Goal: Task Accomplishment & Management: Use online tool/utility

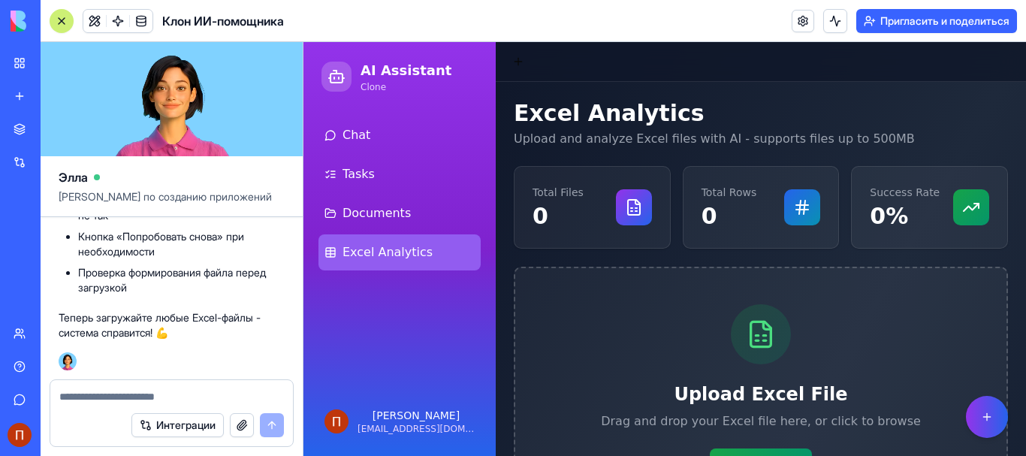
scroll to position [125, 0]
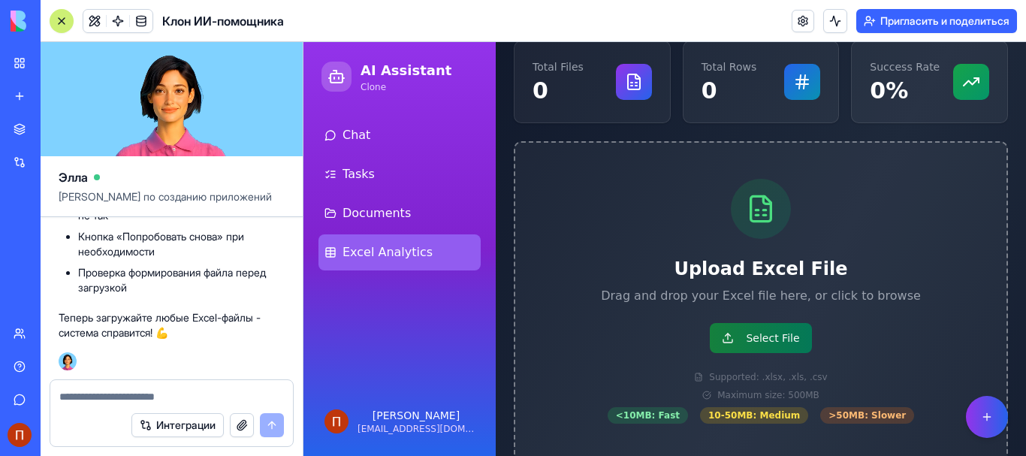
click at [749, 336] on button "Select File" at bounding box center [760, 338] width 101 height 30
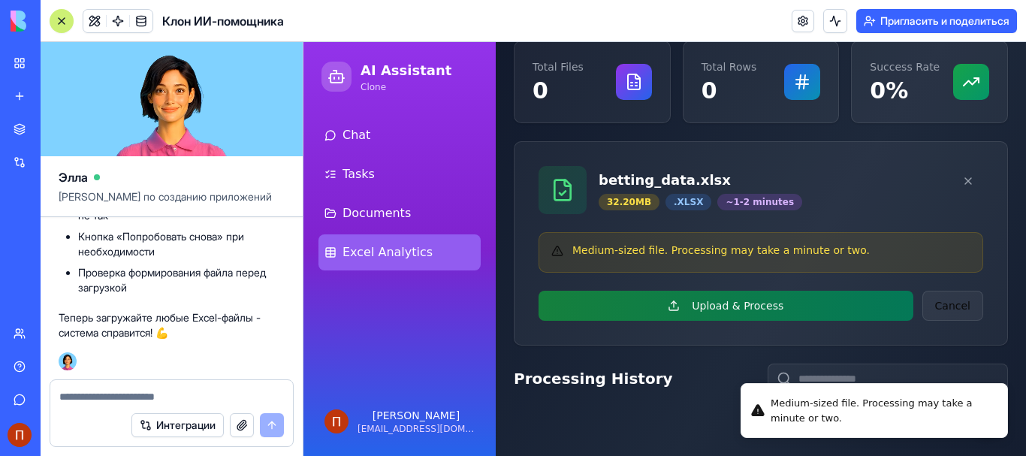
click at [742, 306] on button "Upload & Process" at bounding box center [725, 306] width 375 height 30
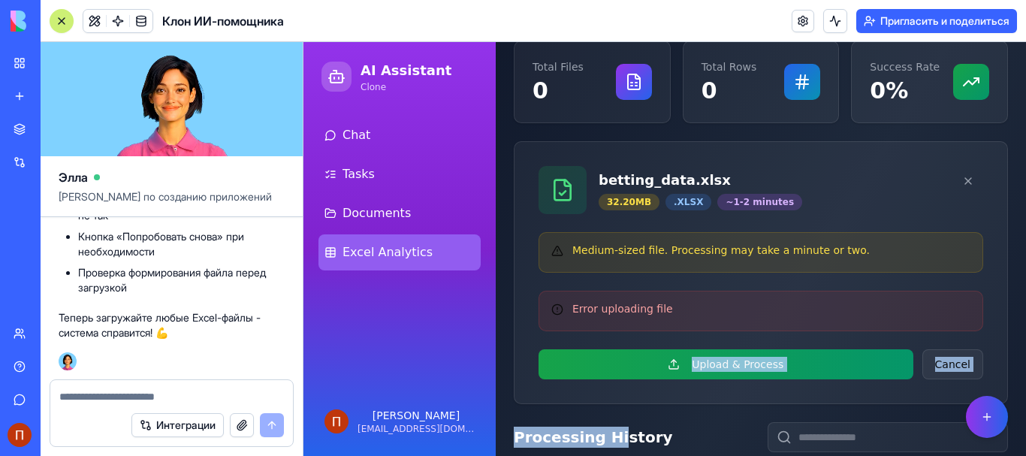
click at [607, 451] on div "Excel Analytics Upload and analyze Excel files with AI - supports files up to 5…" at bounding box center [761, 370] width 494 height 793
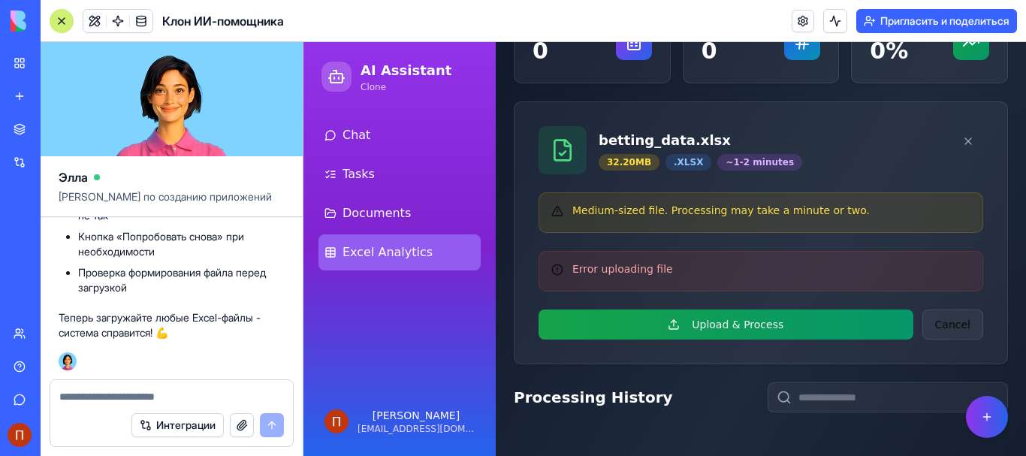
click at [722, 366] on div "Excel Analytics Upload and analyze Excel files with AI - supports files up to 5…" at bounding box center [761, 331] width 494 height 793
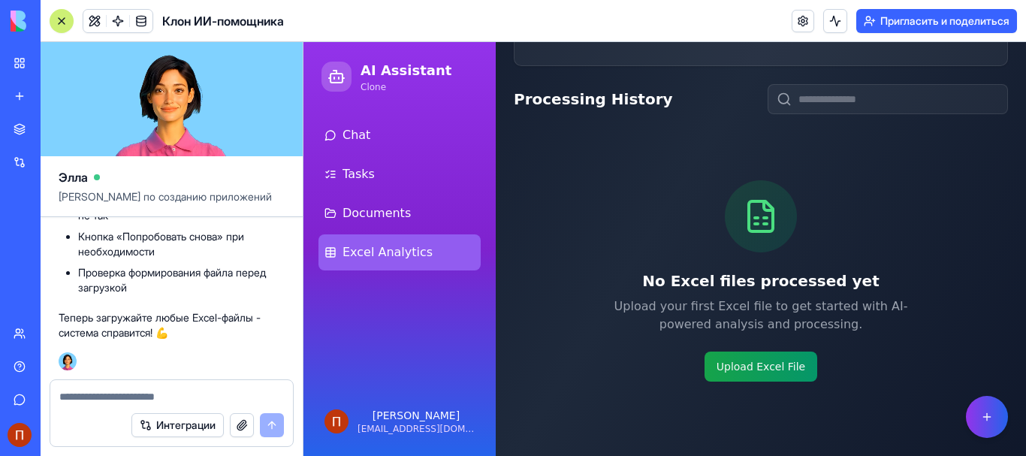
scroll to position [455, 0]
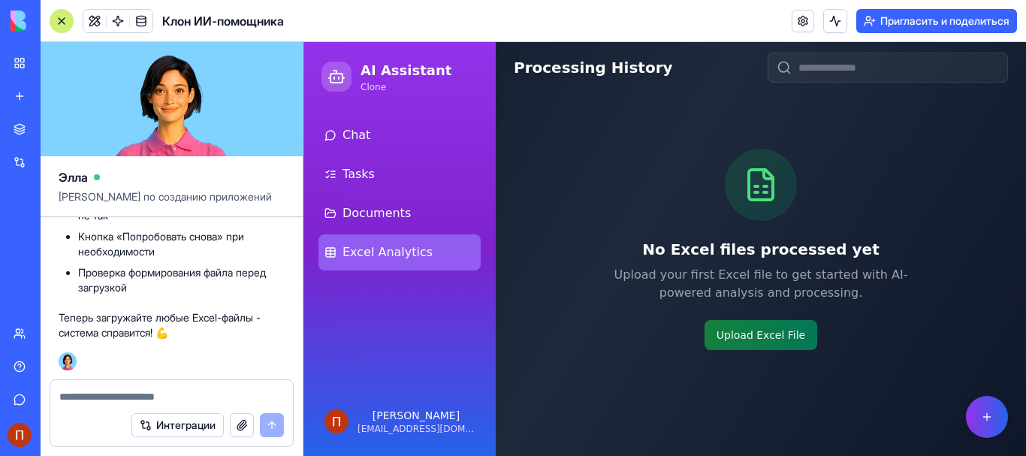
click at [773, 338] on button "Upload Excel File" at bounding box center [760, 335] width 113 height 30
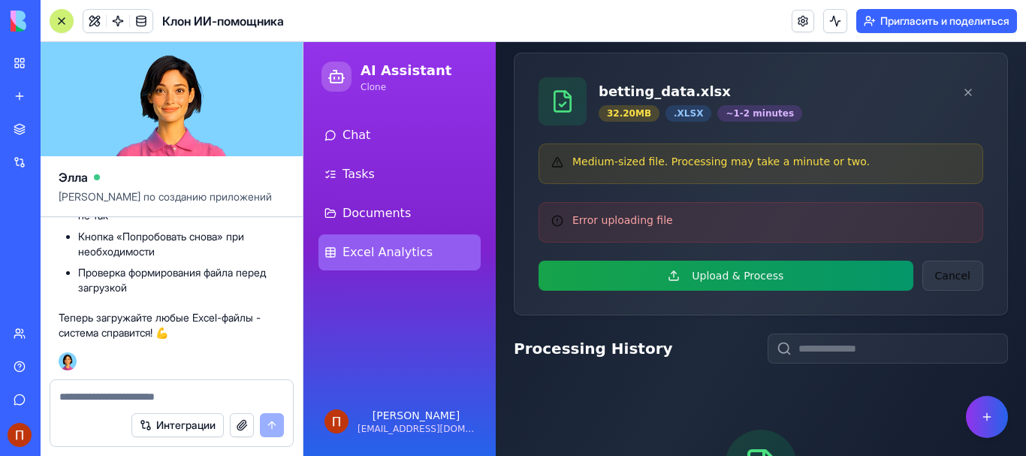
scroll to position [205, 0]
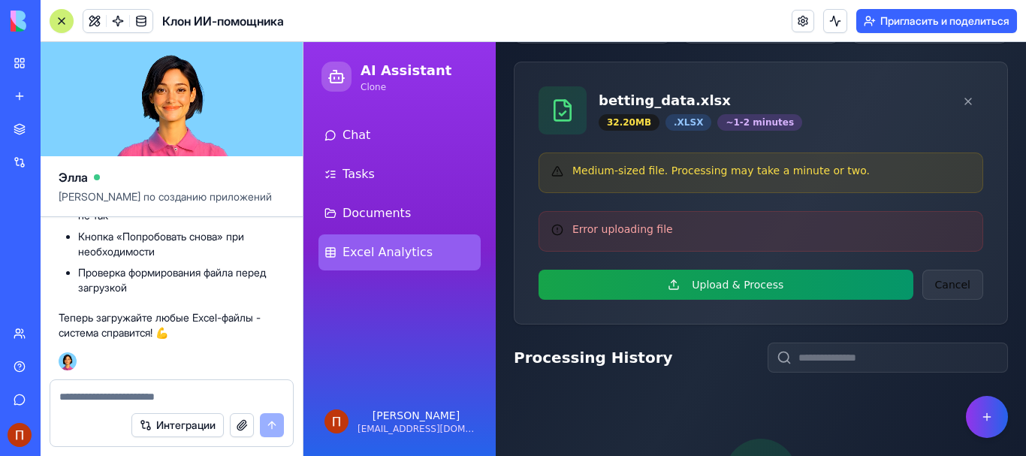
click at [634, 126] on div "32.20 MB" at bounding box center [628, 122] width 61 height 17
click at [635, 176] on div "Medium-sized file. Processing may take a minute or two." at bounding box center [760, 170] width 419 height 15
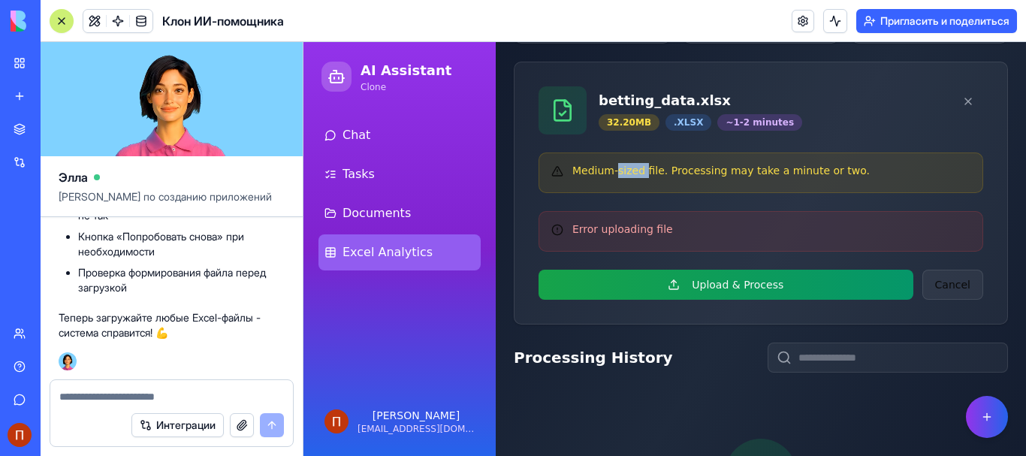
click at [686, 286] on button "Upload & Process" at bounding box center [725, 285] width 375 height 30
click at [708, 251] on div "Error uploading file" at bounding box center [760, 231] width 445 height 41
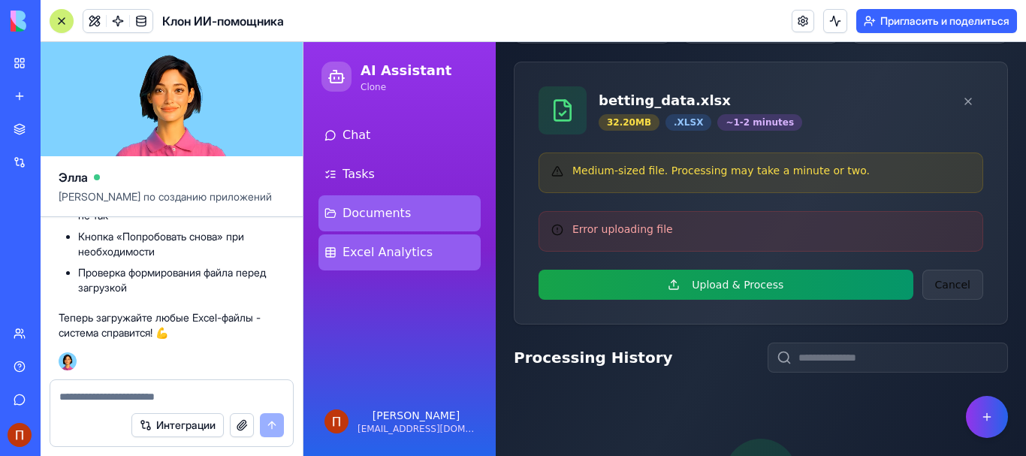
click at [411, 213] on link "Documents" at bounding box center [399, 213] width 162 height 36
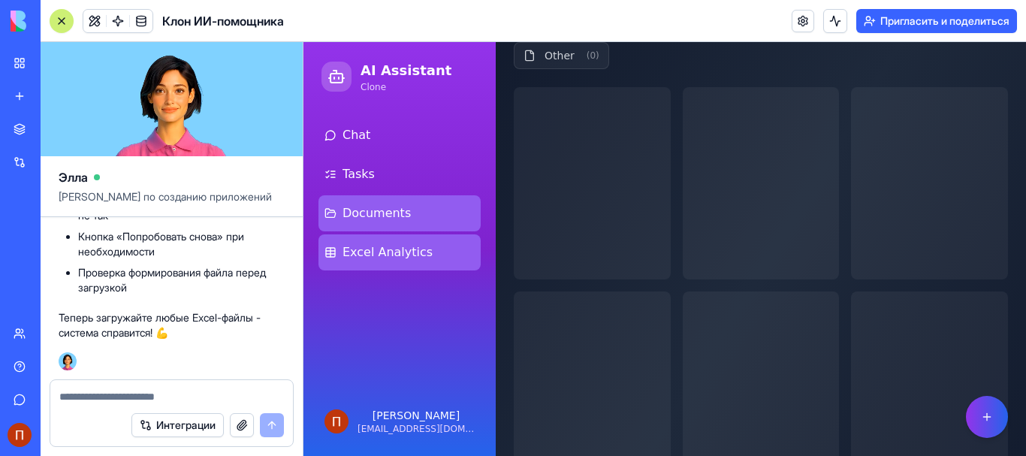
scroll to position [104, 0]
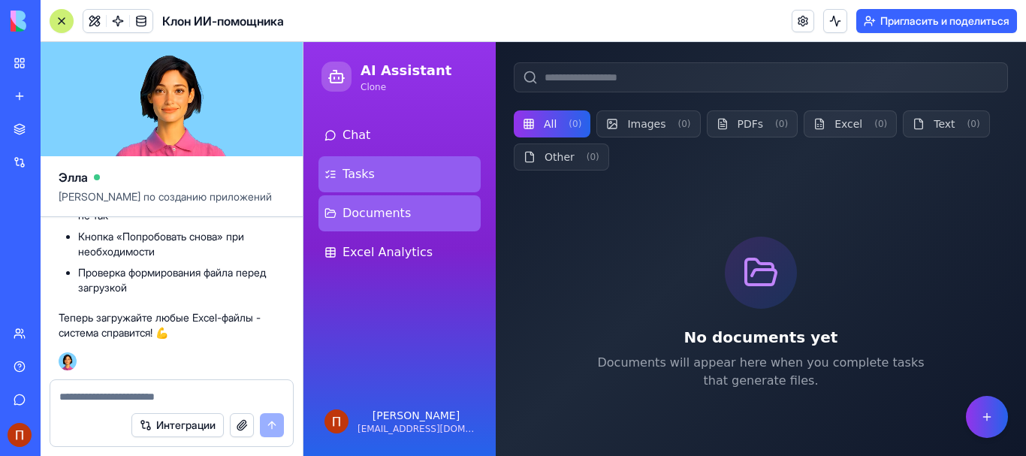
click at [422, 167] on link "Tasks" at bounding box center [399, 174] width 162 height 36
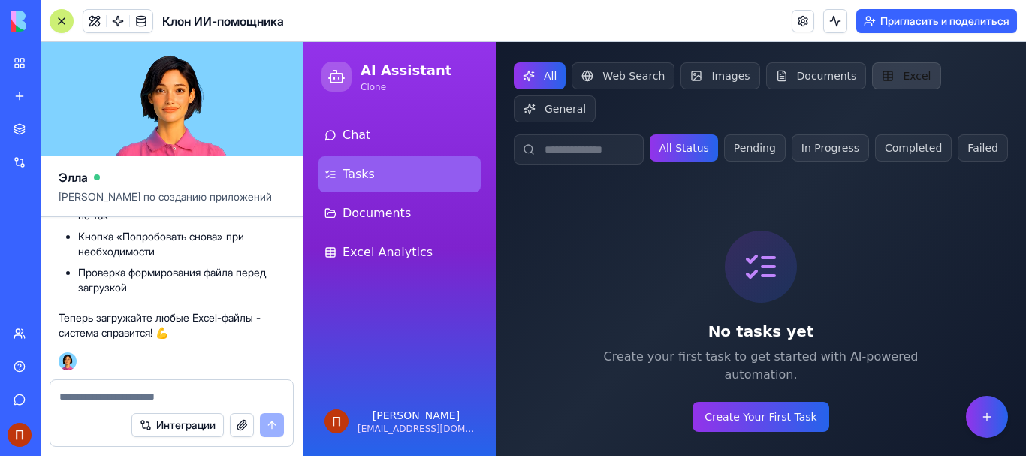
click at [894, 72] on button "Excel" at bounding box center [906, 75] width 68 height 27
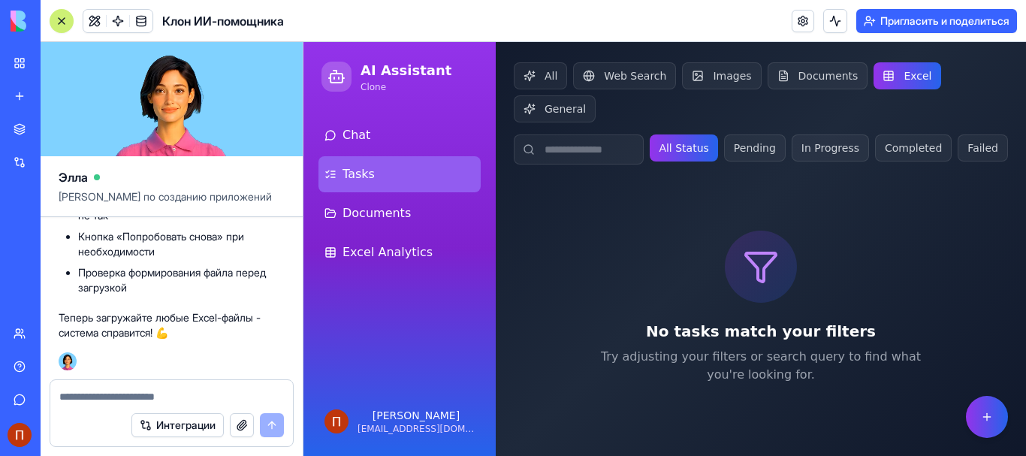
click at [894, 72] on button "Excel" at bounding box center [906, 75] width 67 height 27
click at [541, 118] on button "General" at bounding box center [555, 108] width 82 height 27
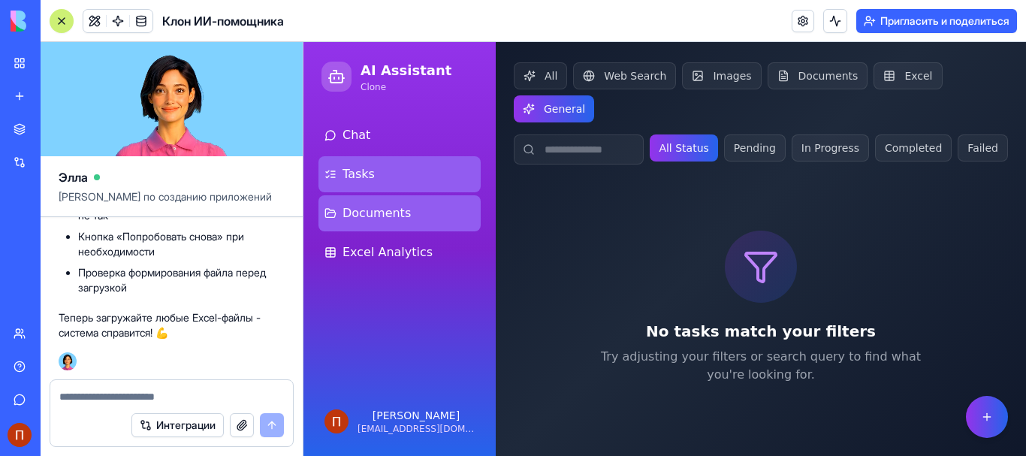
click at [430, 209] on link "Documents" at bounding box center [399, 213] width 162 height 36
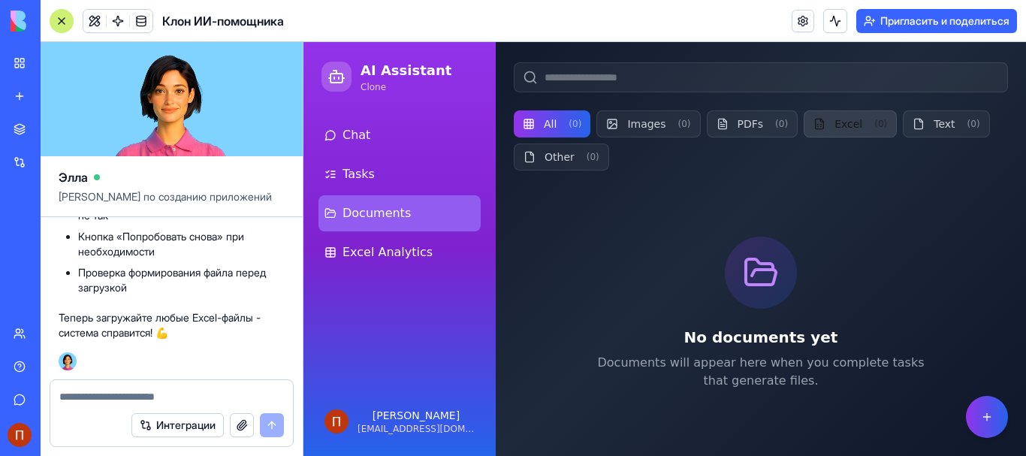
click at [826, 127] on button "Excel ( 0 )" at bounding box center [849, 123] width 93 height 27
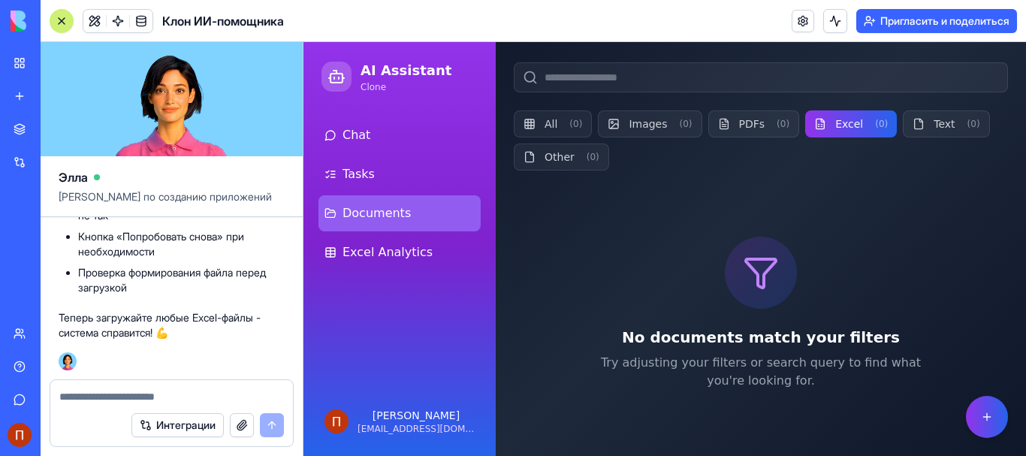
click at [746, 282] on icon at bounding box center [761, 273] width 30 height 29
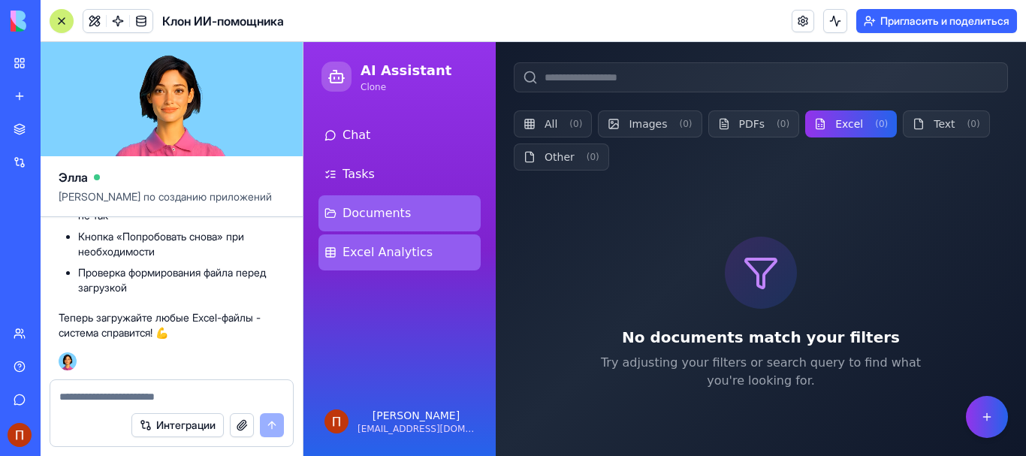
click at [343, 267] on link "Excel Analytics" at bounding box center [399, 252] width 162 height 36
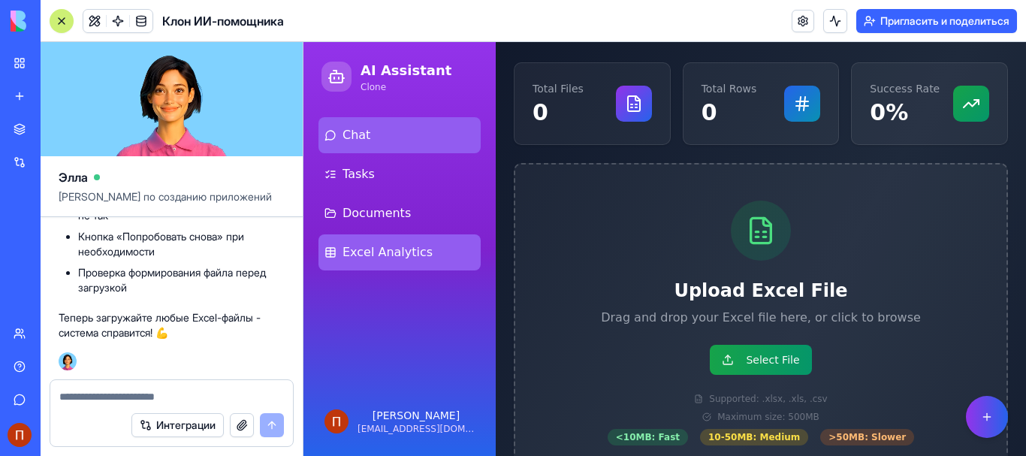
click at [367, 137] on link "Chat" at bounding box center [399, 135] width 162 height 36
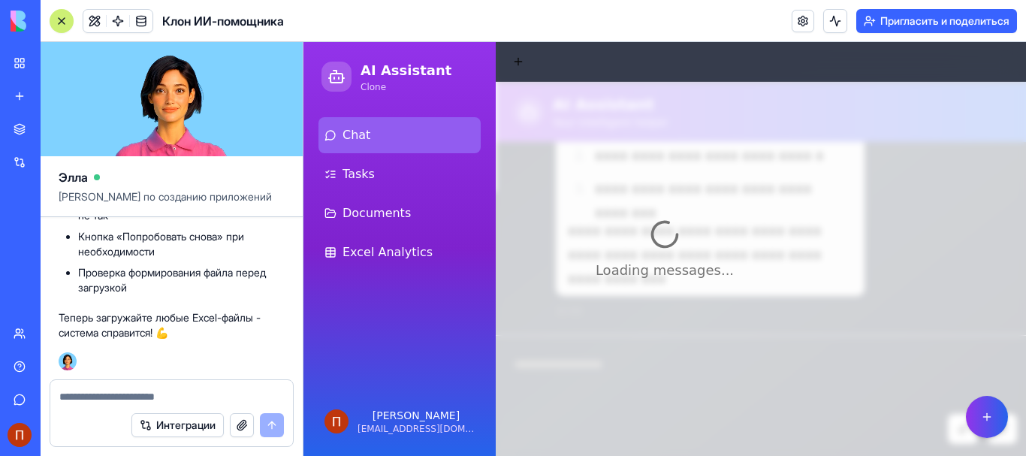
scroll to position [672, 0]
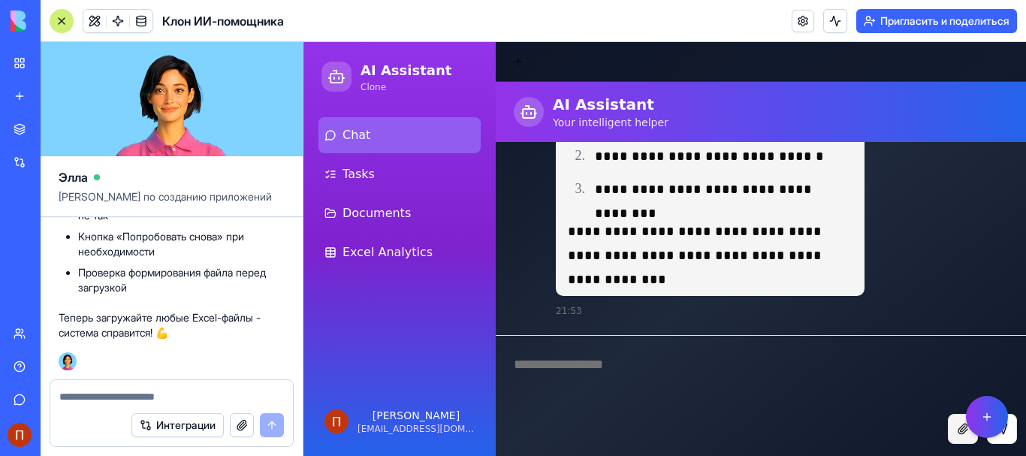
click at [954, 431] on button "Attach file" at bounding box center [963, 429] width 30 height 30
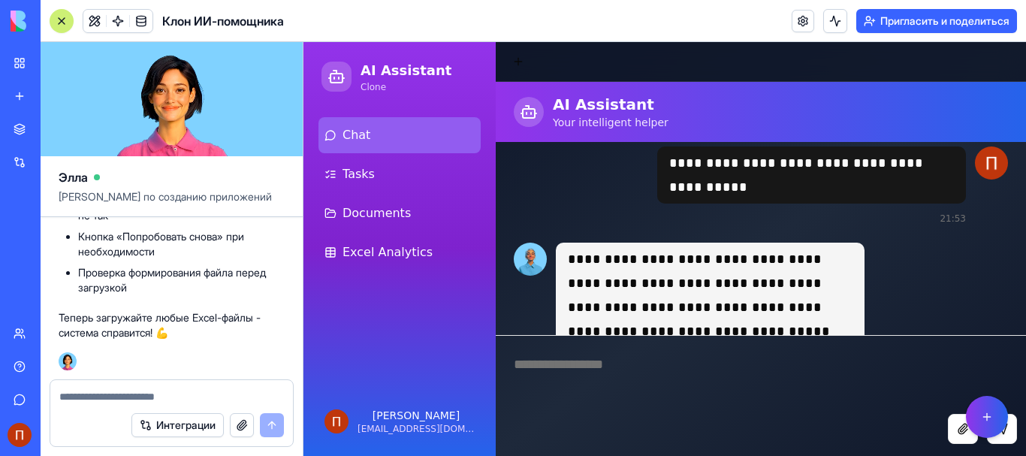
scroll to position [547, 0]
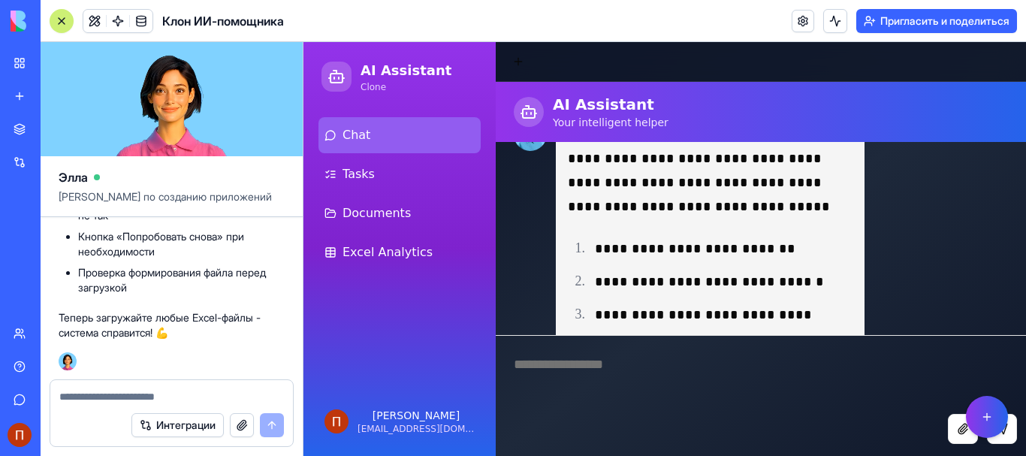
click at [125, 397] on textarea at bounding box center [171, 396] width 225 height 15
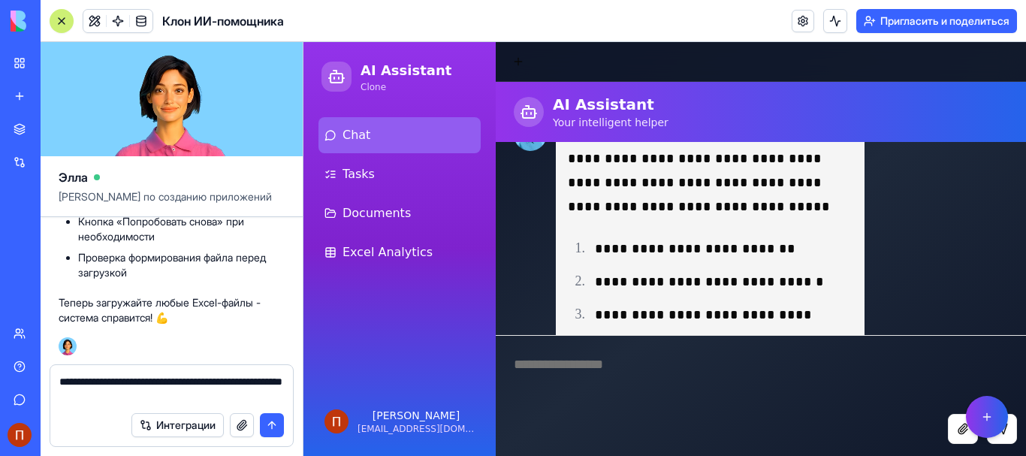
type textarea "**********"
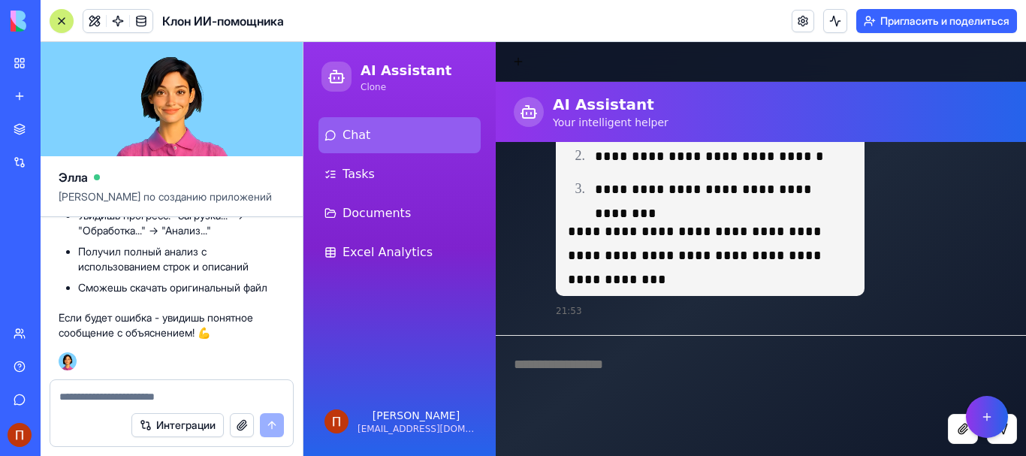
scroll to position [2962, 0]
click at [124, 394] on textarea at bounding box center [171, 396] width 225 height 15
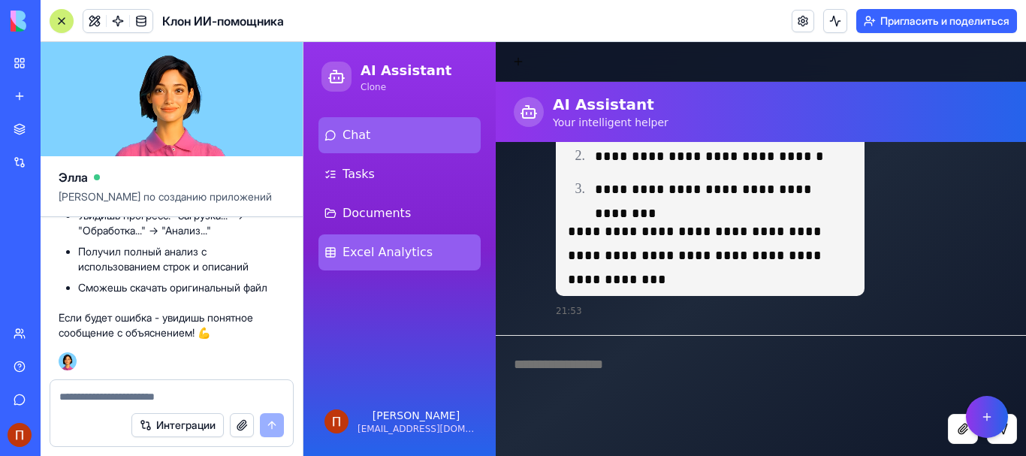
click at [417, 251] on span "Excel Analytics" at bounding box center [387, 252] width 90 height 18
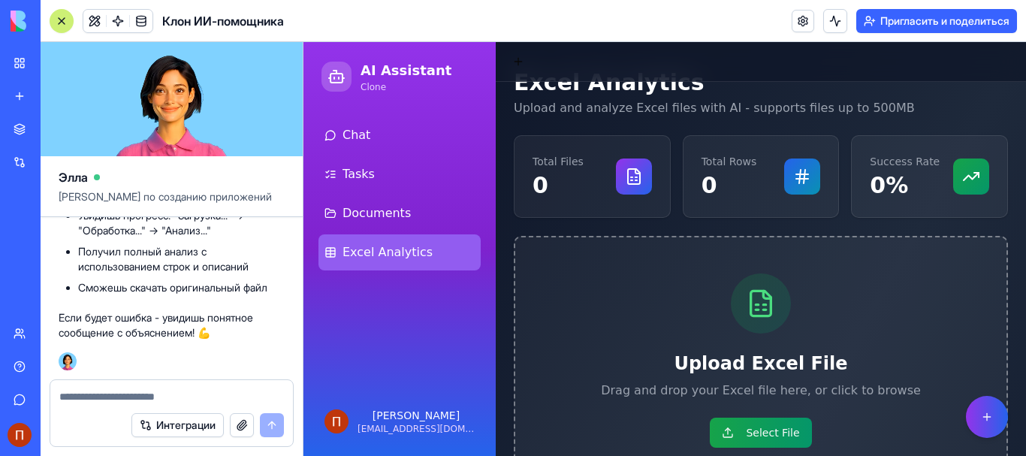
scroll to position [40, 0]
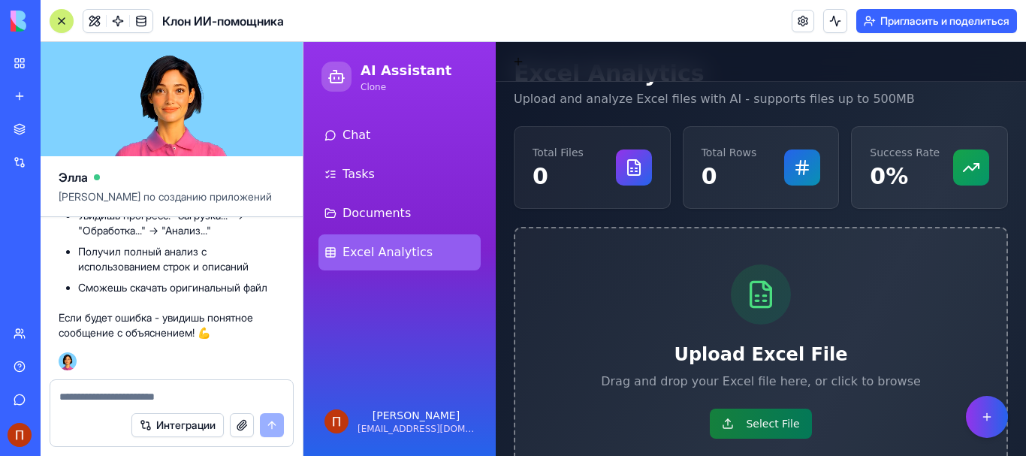
click at [756, 430] on button "Select File" at bounding box center [760, 423] width 101 height 30
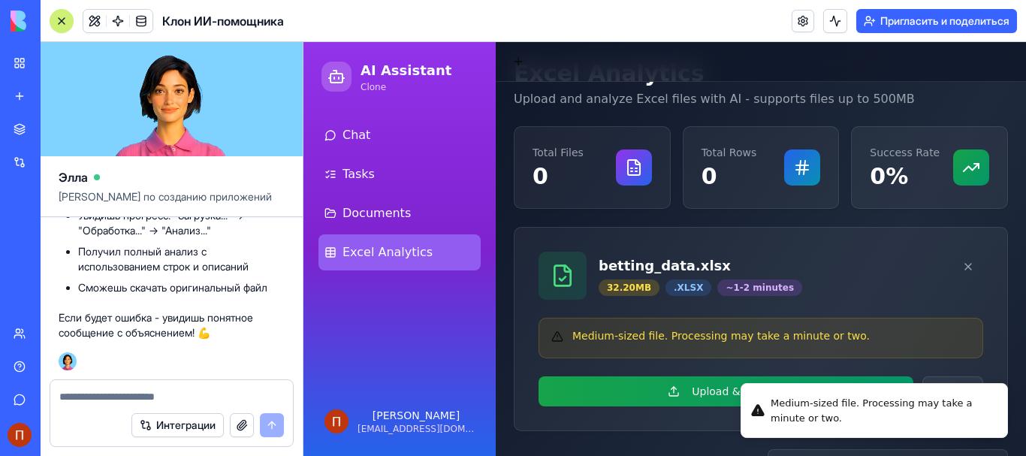
click at [203, 431] on font "Интеграции" at bounding box center [185, 424] width 59 height 15
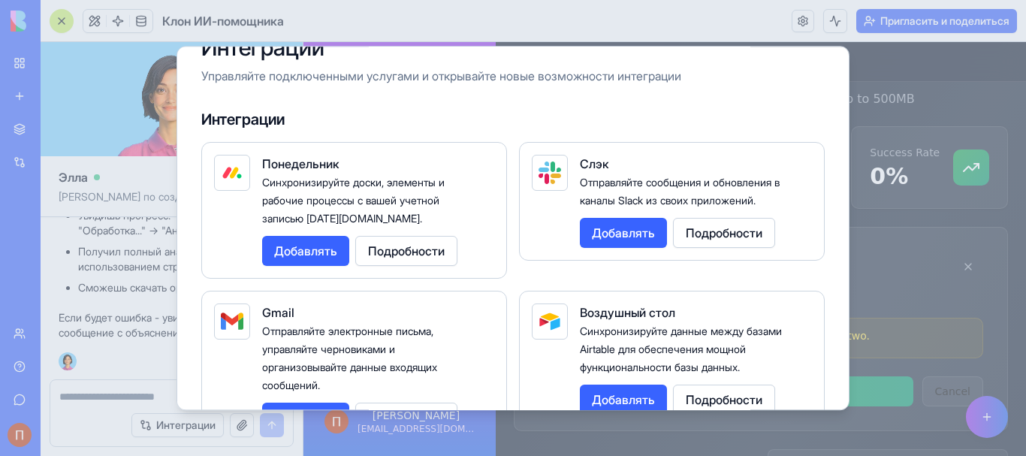
scroll to position [0, 0]
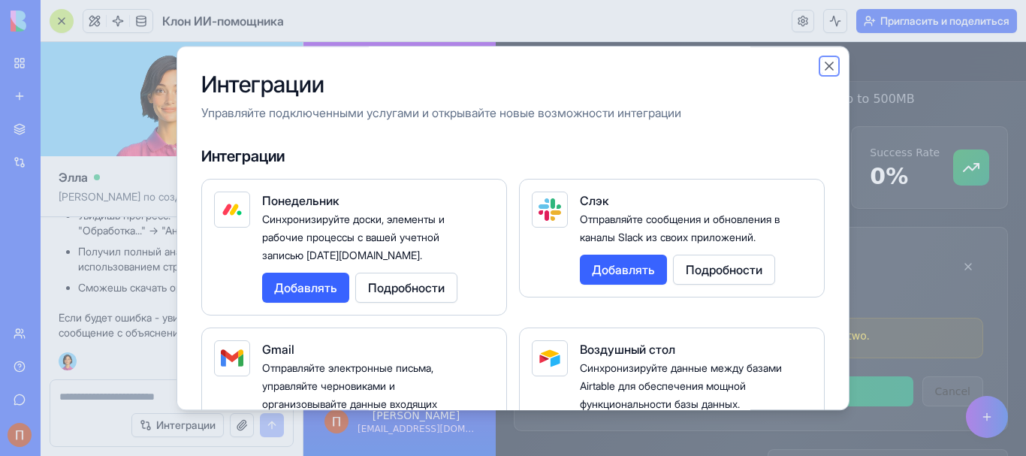
click at [823, 62] on button "Close" at bounding box center [828, 66] width 15 height 15
